Goal: Information Seeking & Learning: Learn about a topic

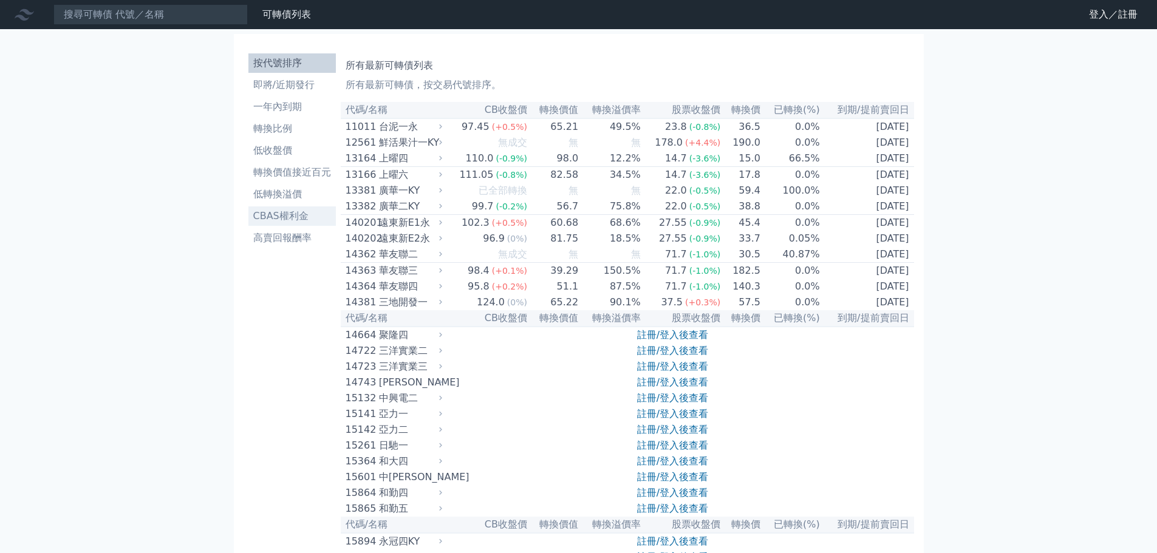
click at [292, 221] on li "CBAS權利金" at bounding box center [291, 216] width 87 height 15
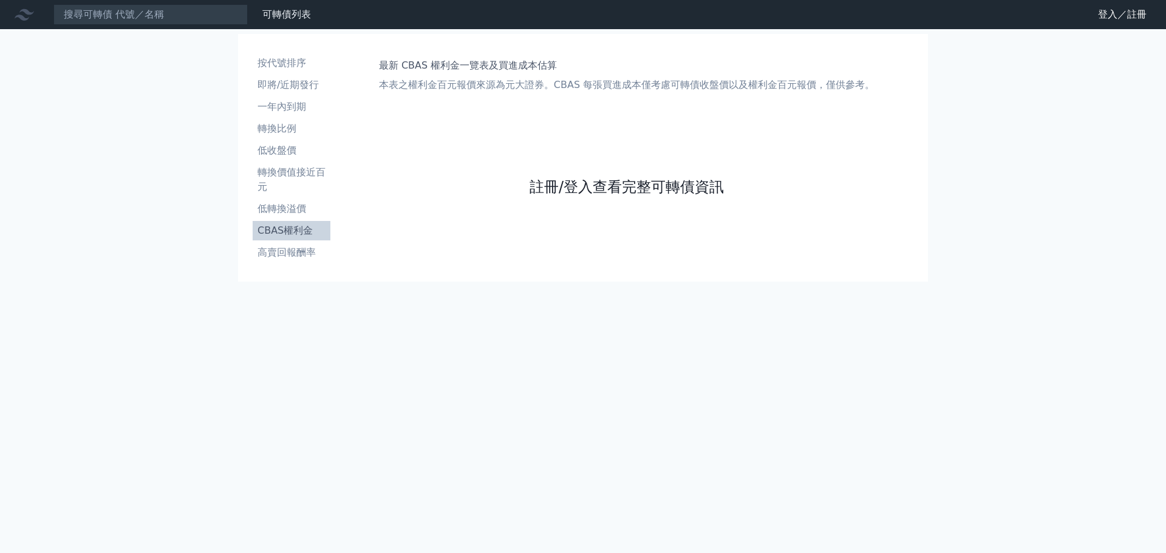
click at [596, 186] on link "註冊/登入查看完整可轉債資訊" at bounding box center [627, 186] width 194 height 19
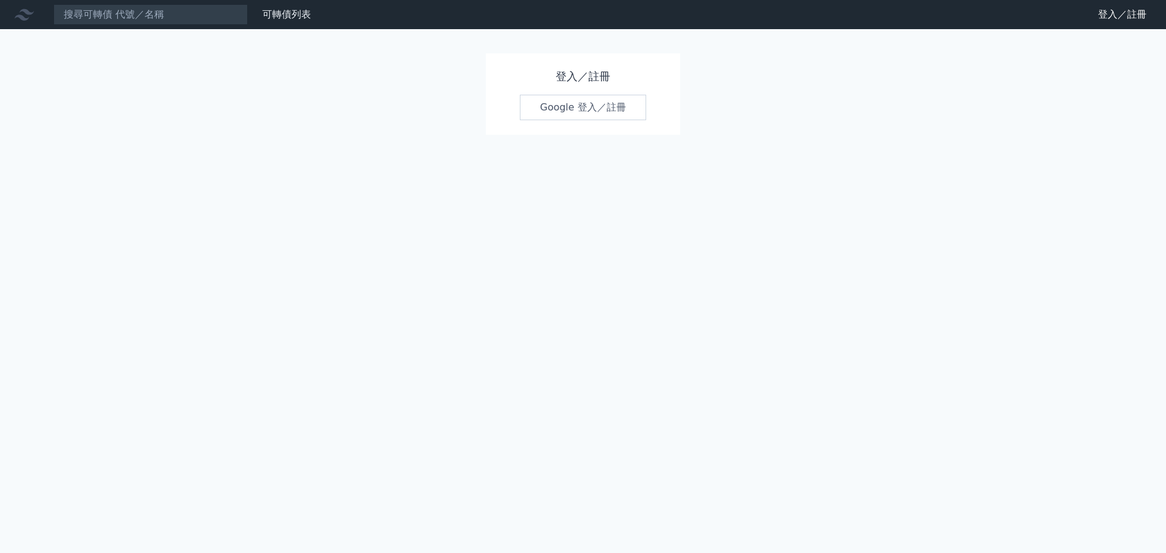
click at [549, 98] on link "Google 登入／註冊" at bounding box center [583, 108] width 126 height 26
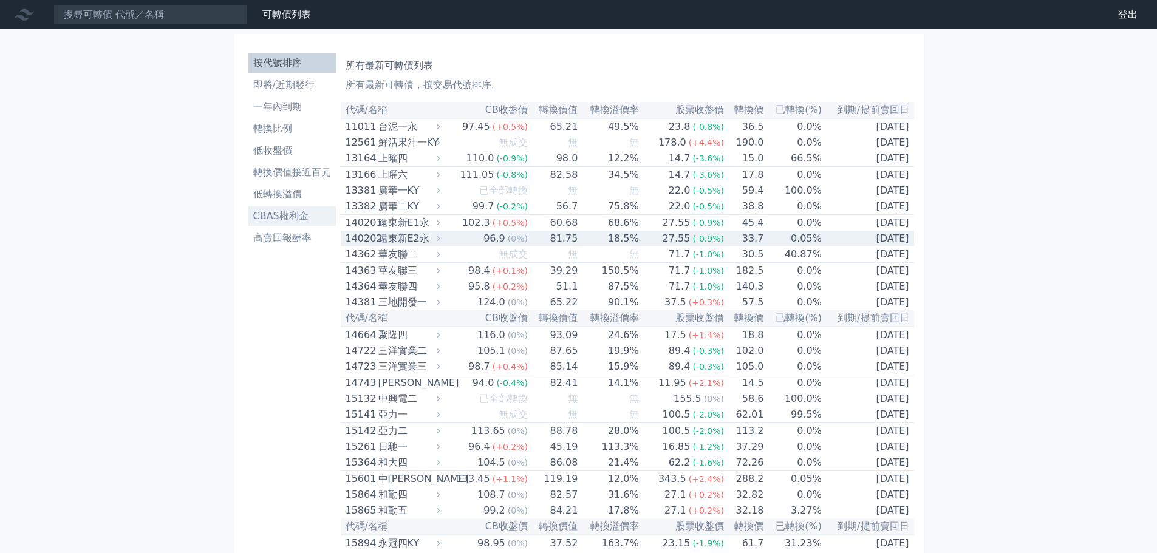
click at [284, 218] on li "CBAS權利金" at bounding box center [291, 216] width 87 height 15
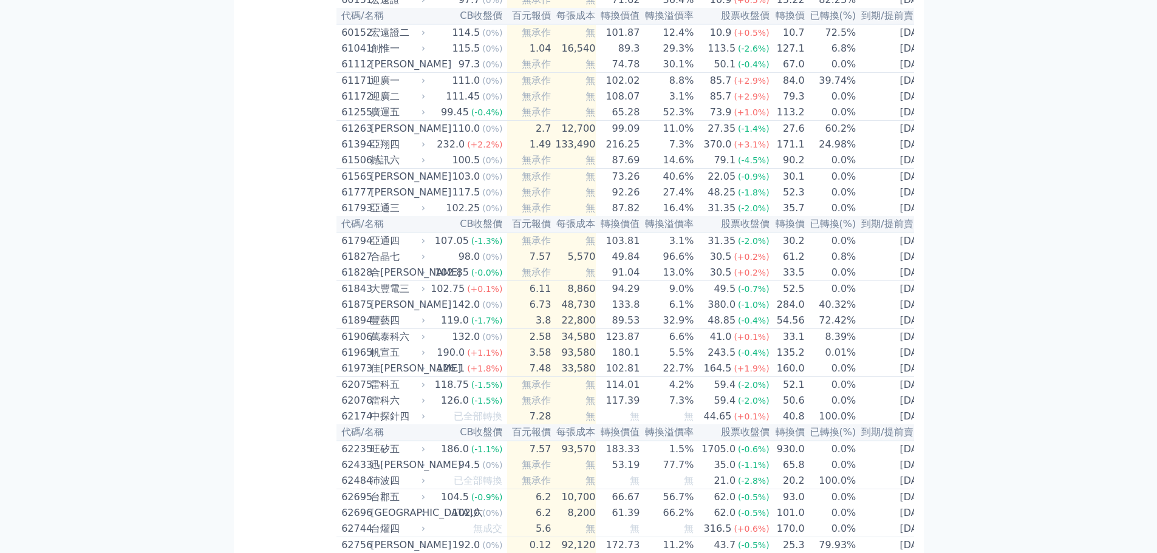
scroll to position [4678, 0]
